Goal: Check status: Check status

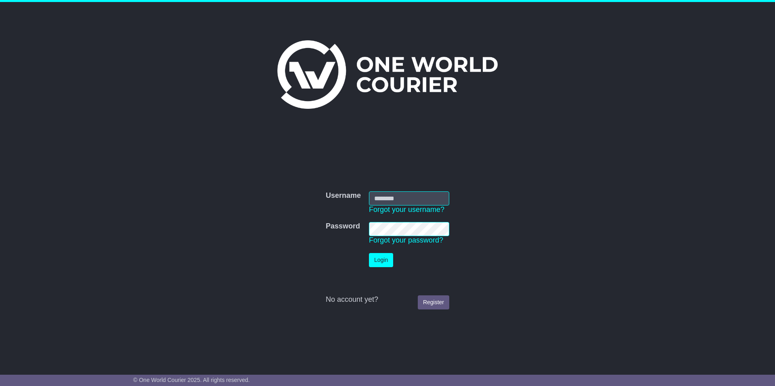
type input "**********"
click at [378, 259] on button "Login" at bounding box center [381, 260] width 24 height 14
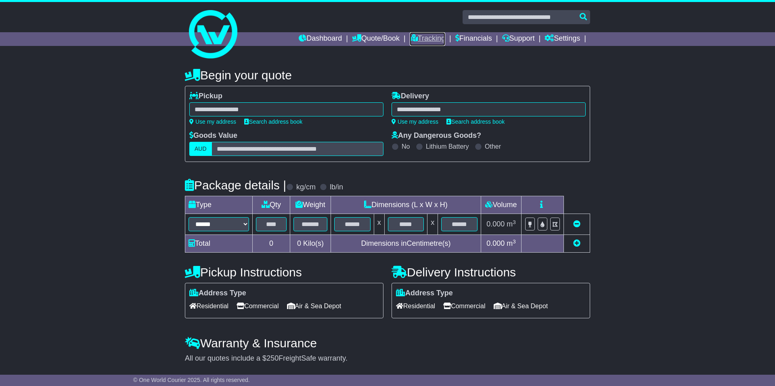
click at [425, 38] on link "Tracking" at bounding box center [427, 39] width 36 height 14
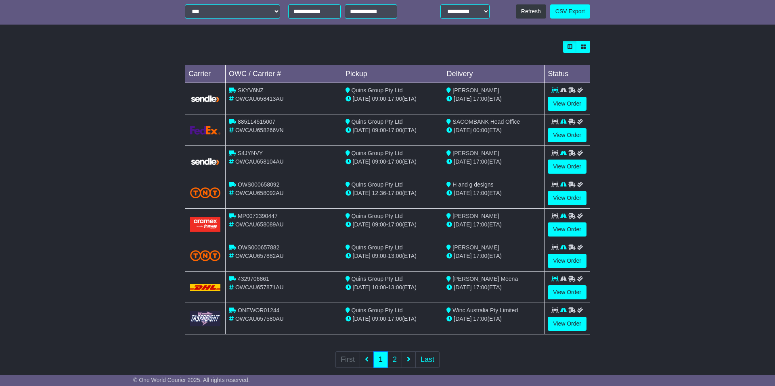
scroll to position [198, 0]
click at [564, 293] on link "View Order" at bounding box center [566, 292] width 39 height 14
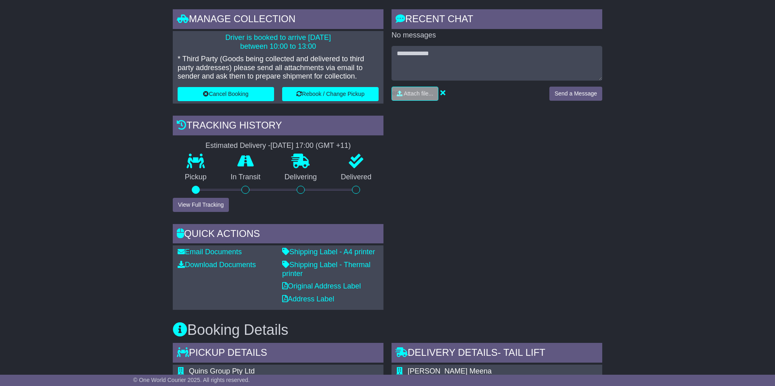
scroll to position [61, 0]
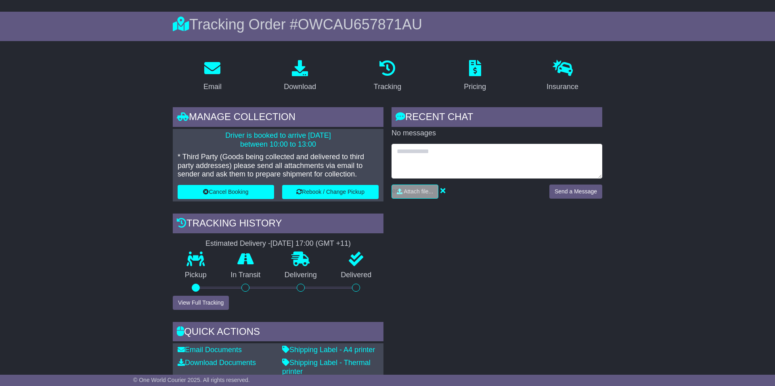
click at [423, 156] on textarea at bounding box center [496, 161] width 211 height 35
type textarea "*"
